Goal: Task Accomplishment & Management: Manage account settings

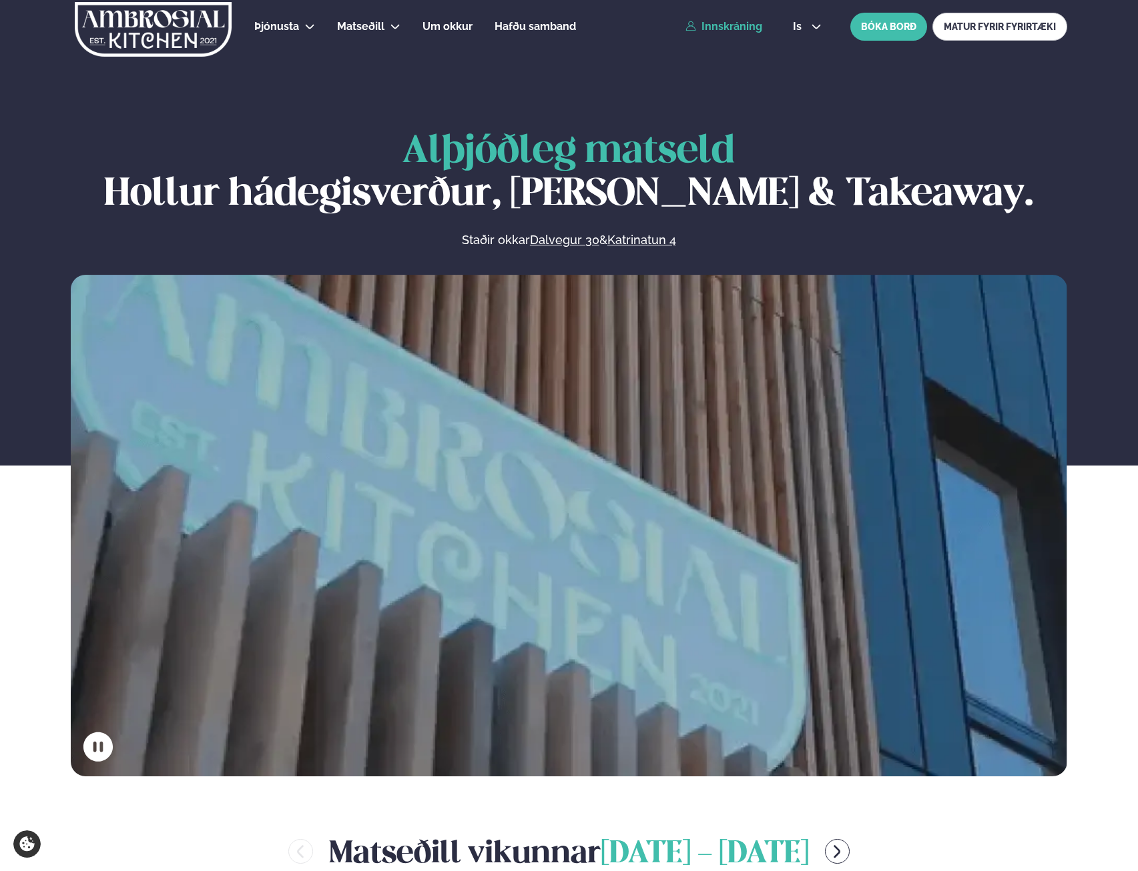
click at [730, 21] on link "Innskráning" at bounding box center [723, 27] width 77 height 12
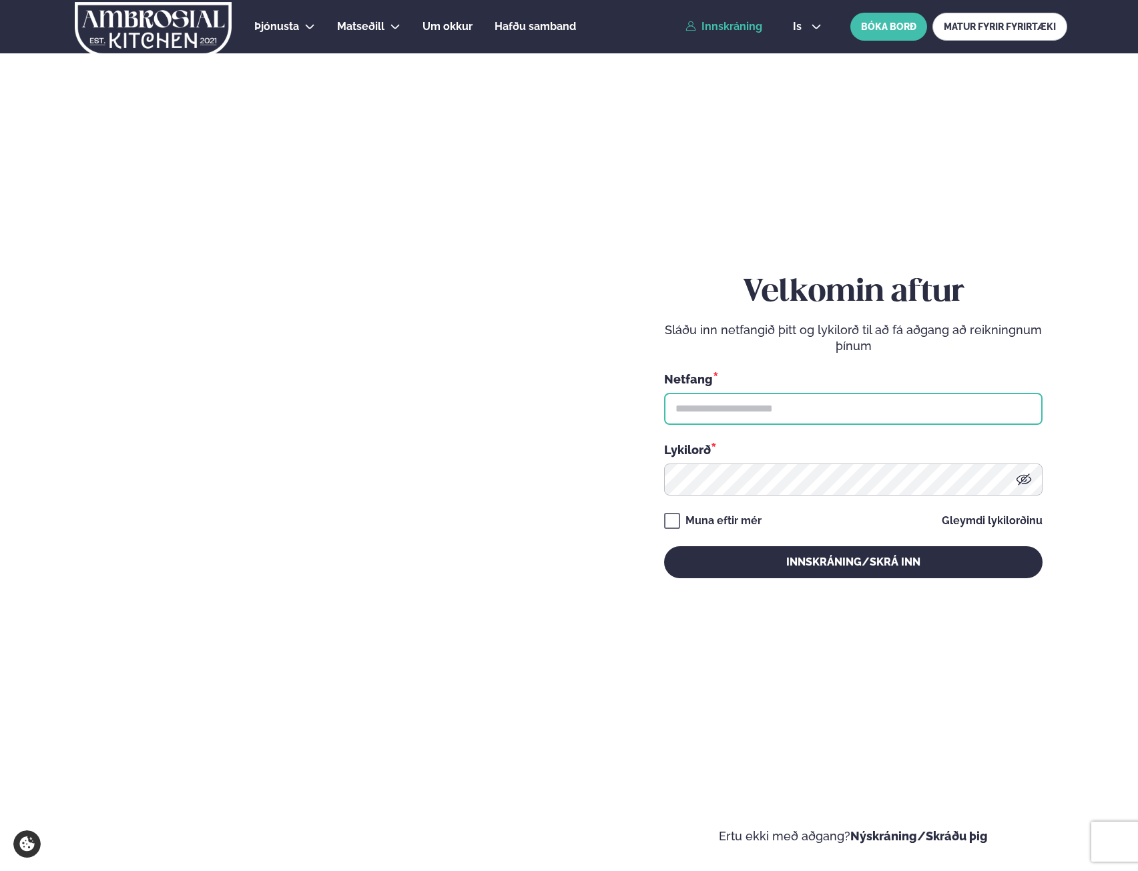
type input "**********"
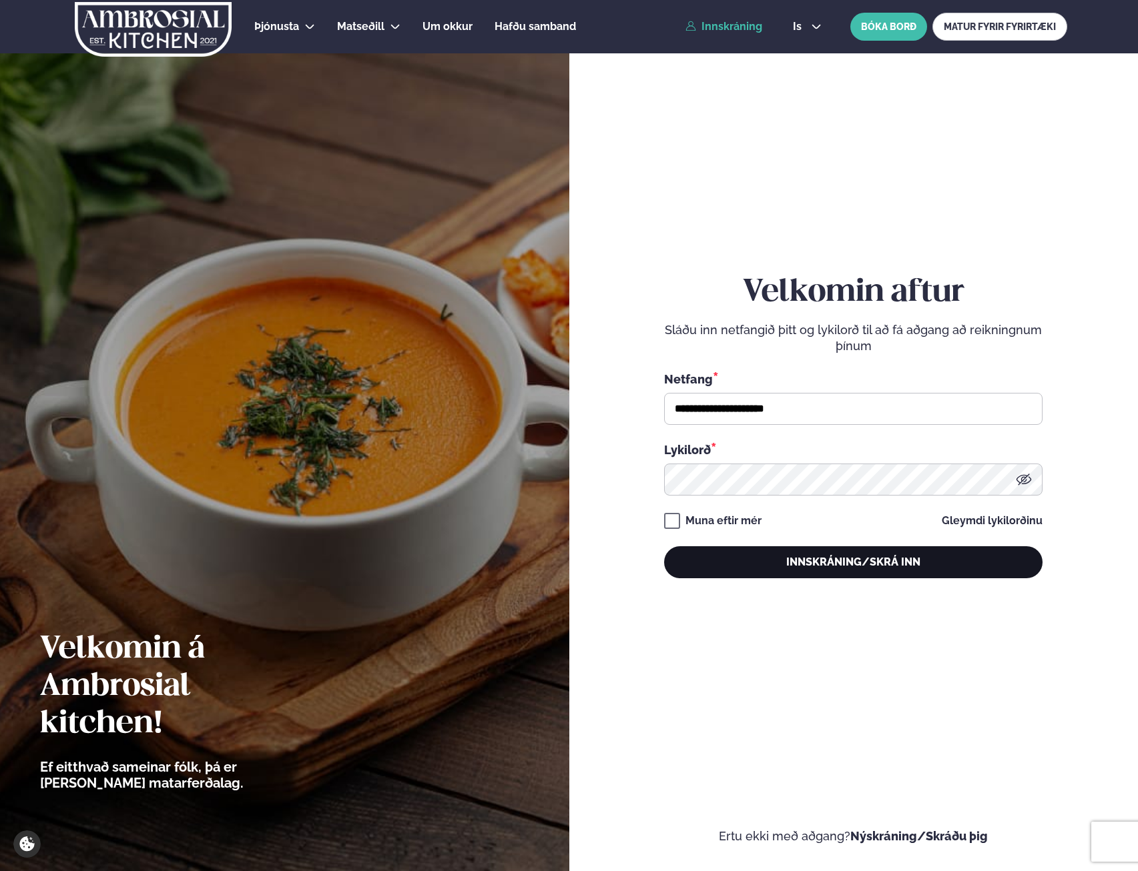
click at [881, 566] on button "Innskráning/Skrá inn" at bounding box center [853, 562] width 378 height 32
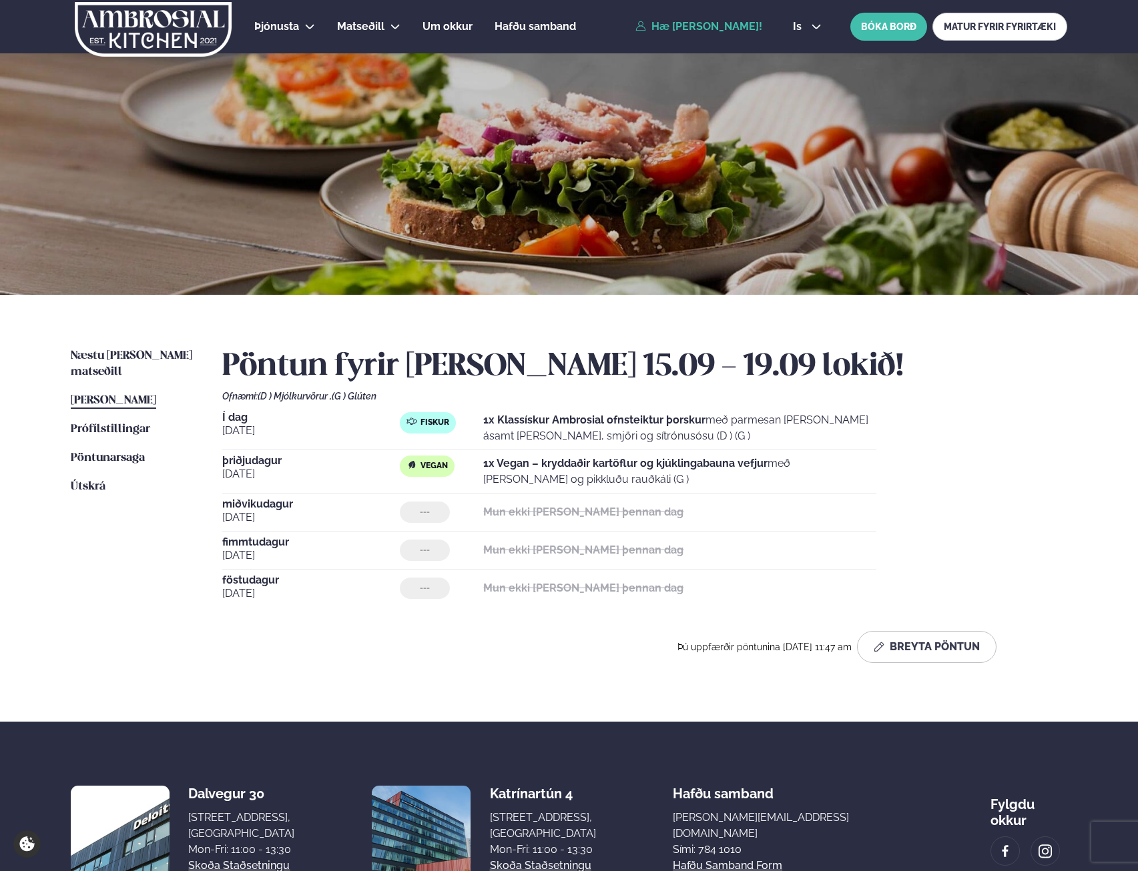
drag, startPoint x: 555, startPoint y: 418, endPoint x: 616, endPoint y: 484, distance: 89.2
click at [616, 484] on div "Í dag [DATE] Fiskur 1x Klassískur Ambrosial ofnsteiktur þorskur með parmesan [P…" at bounding box center [644, 509] width 845 height 195
drag, startPoint x: 616, startPoint y: 484, endPoint x: 534, endPoint y: 440, distance: 92.8
click at [534, 440] on p "1x Klassískur Ambrosial ofnsteiktur þorskur með parmesan [PERSON_NAME] ásamt [P…" at bounding box center [679, 428] width 393 height 32
